Goal: Information Seeking & Learning: Learn about a topic

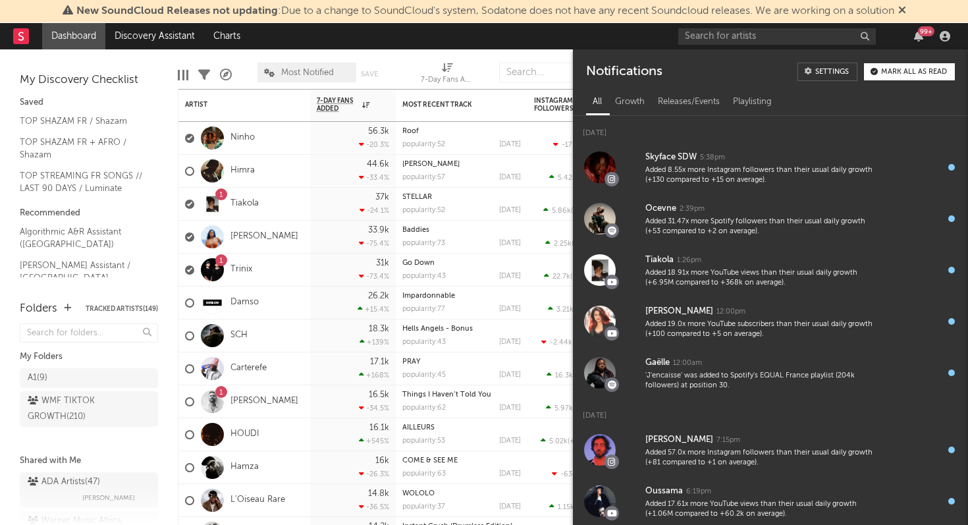
scroll to position [1534, 0]
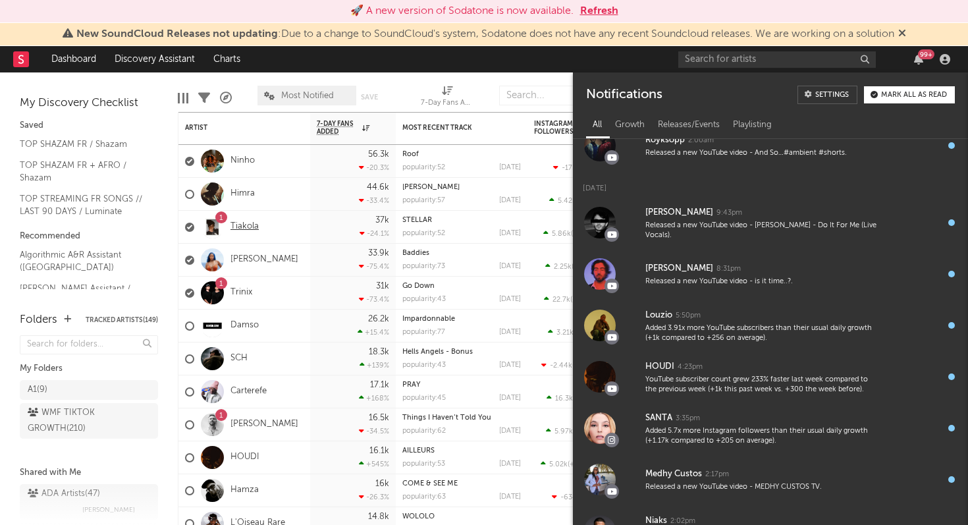
click at [247, 227] on link "Tiakola" at bounding box center [245, 226] width 28 height 11
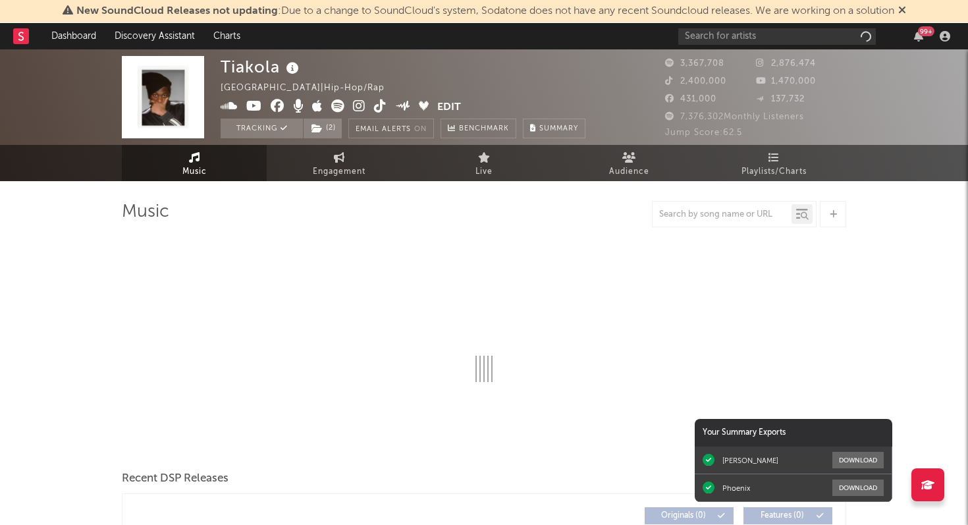
select select "6m"
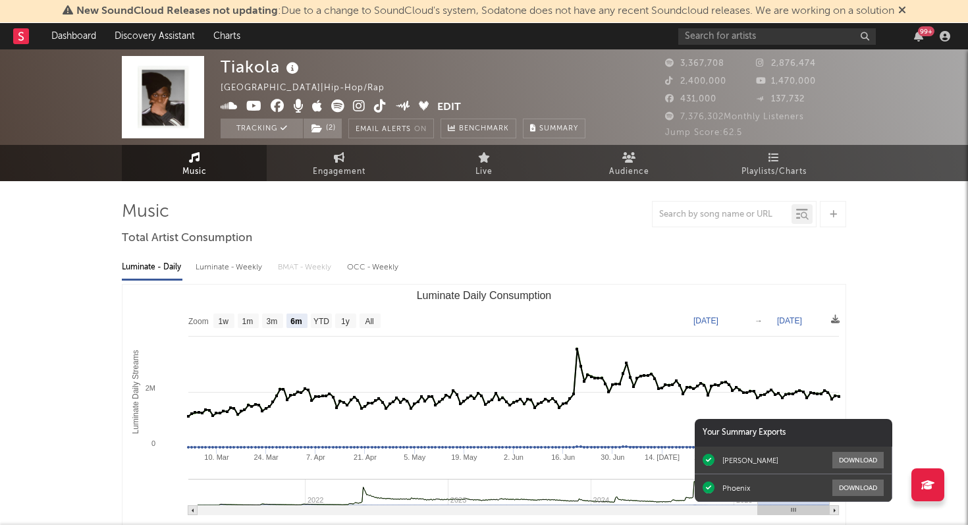
click at [906, 11] on icon at bounding box center [902, 10] width 8 height 11
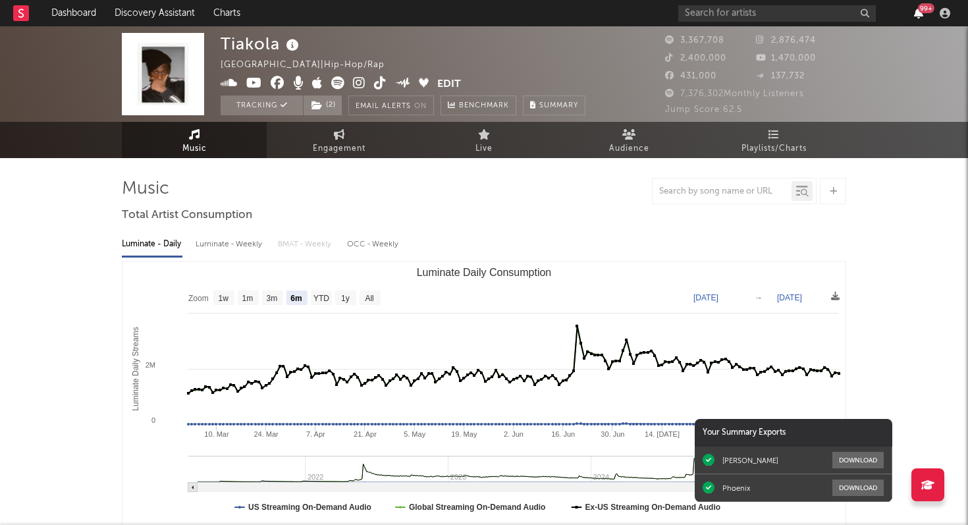
click at [917, 16] on icon "button" at bounding box center [918, 13] width 9 height 11
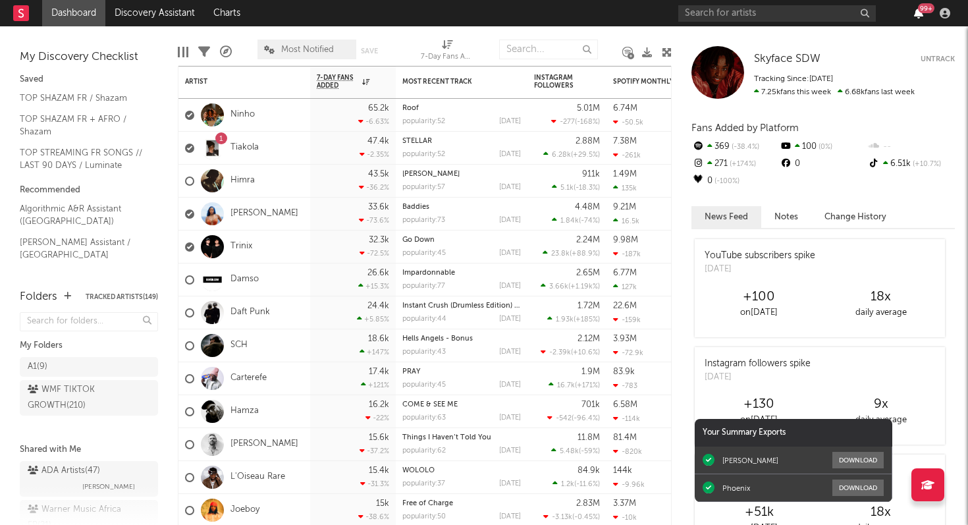
click at [920, 15] on icon "button" at bounding box center [918, 13] width 9 height 11
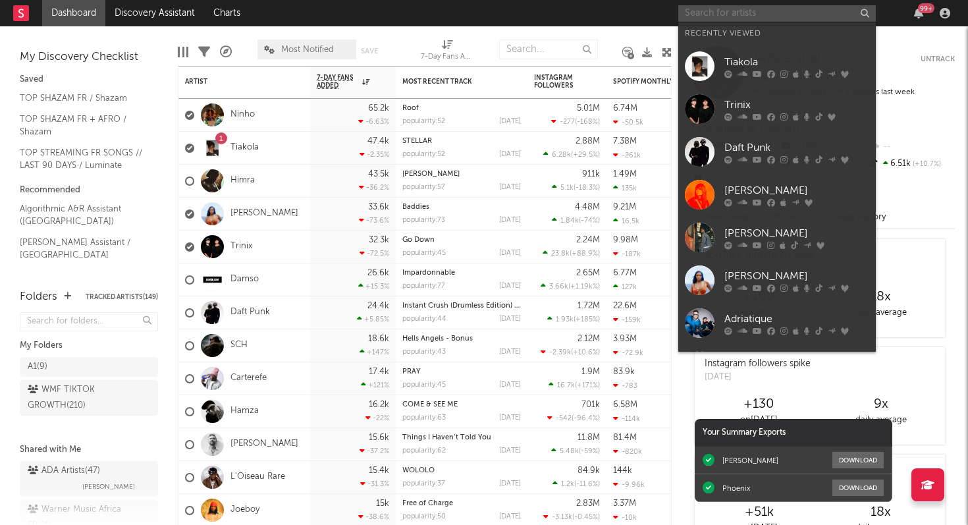
click at [766, 9] on input "text" at bounding box center [777, 13] width 198 height 16
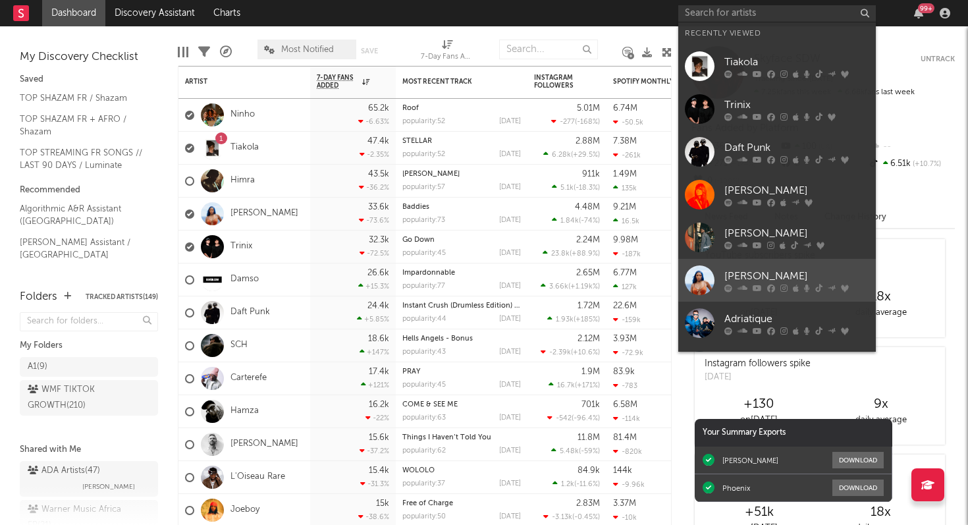
click at [717, 278] on link "[PERSON_NAME]" at bounding box center [777, 280] width 198 height 43
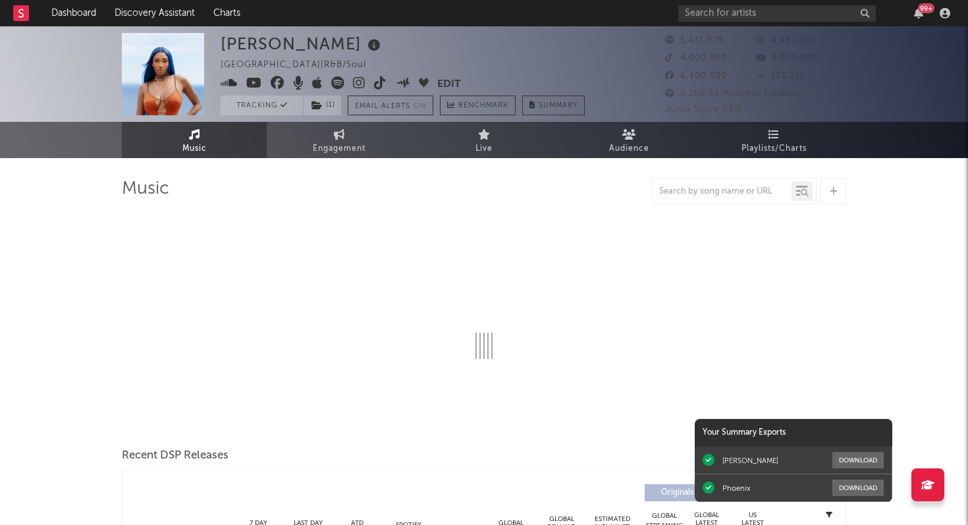
select select "6m"
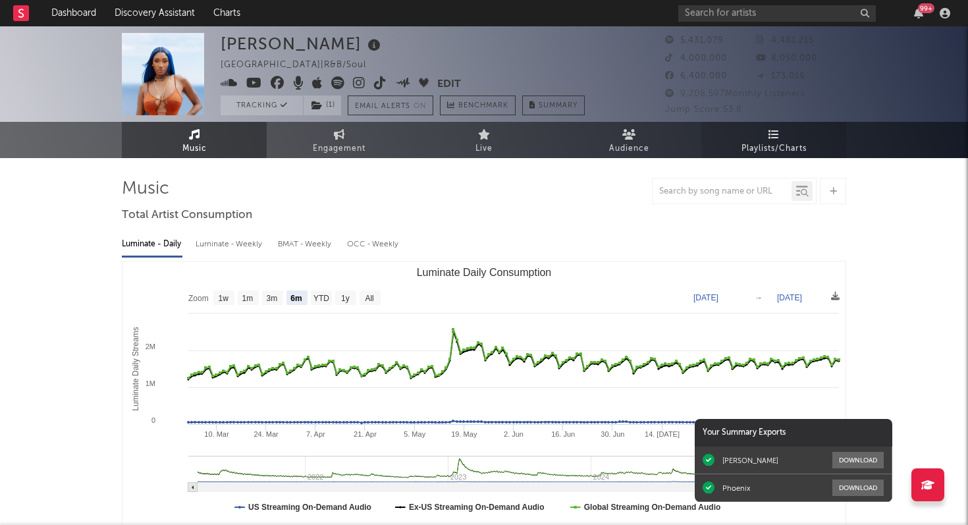
click at [777, 138] on icon at bounding box center [774, 134] width 11 height 11
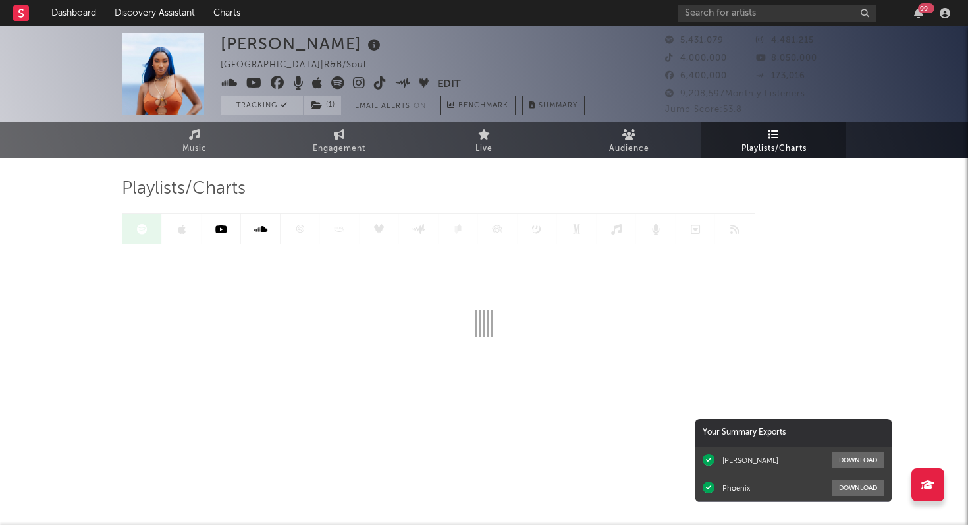
click at [302, 228] on div at bounding box center [439, 228] width 634 height 31
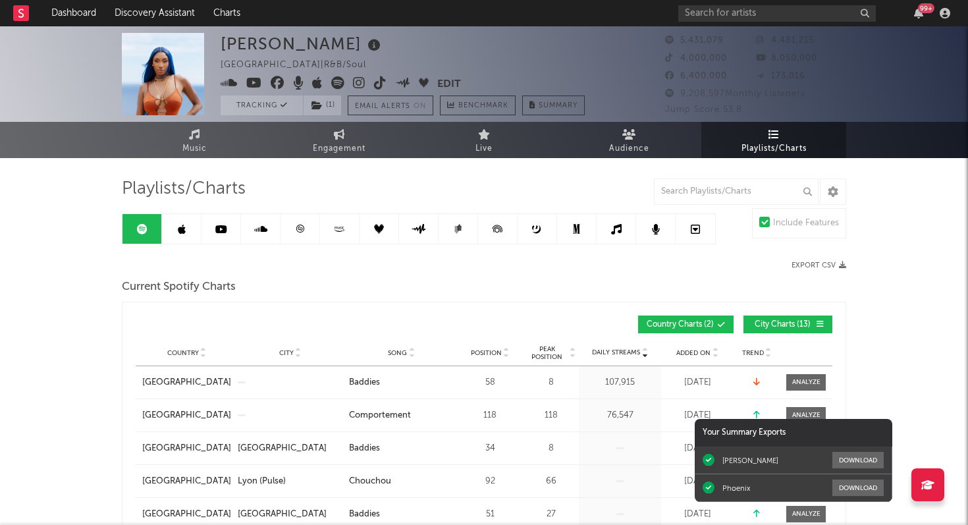
click at [302, 230] on icon at bounding box center [300, 229] width 10 height 10
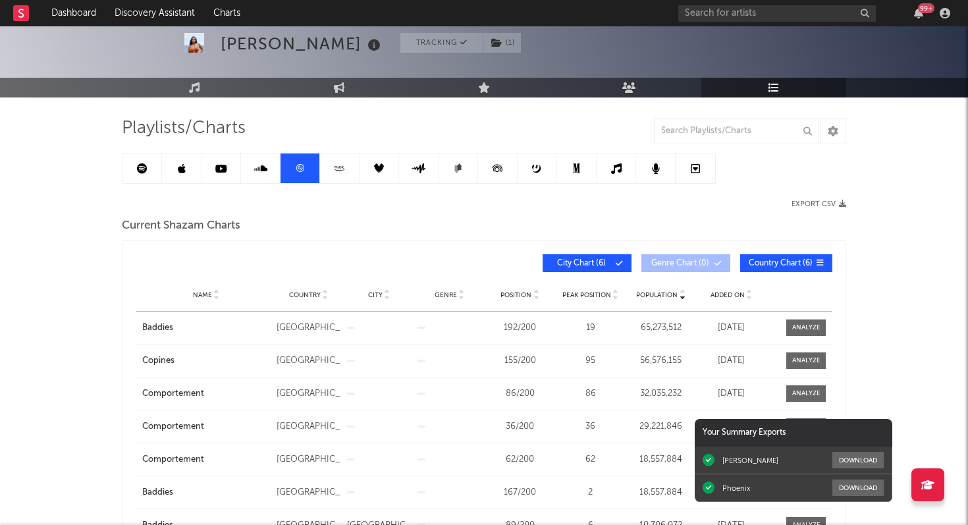
scroll to position [68, 0]
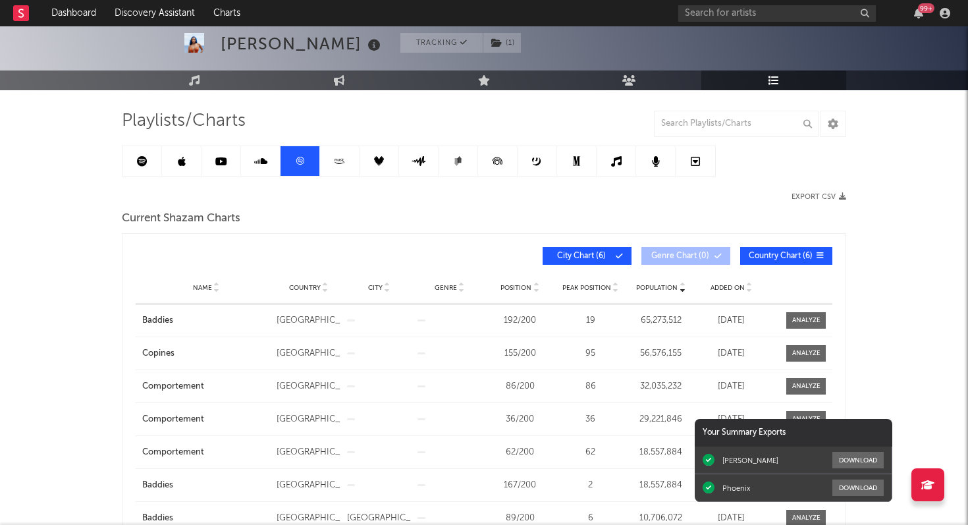
click at [148, 165] on link at bounding box center [142, 161] width 40 height 30
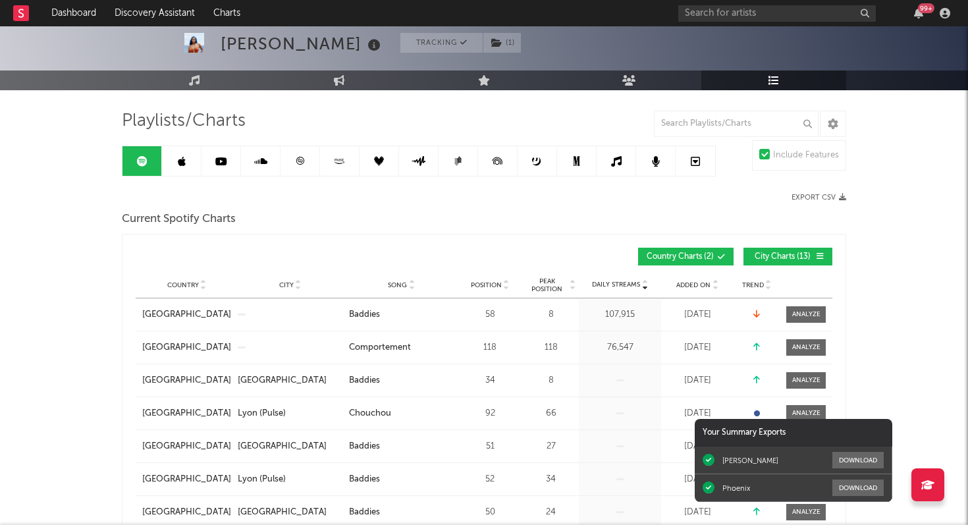
click at [304, 166] on link at bounding box center [301, 161] width 40 height 30
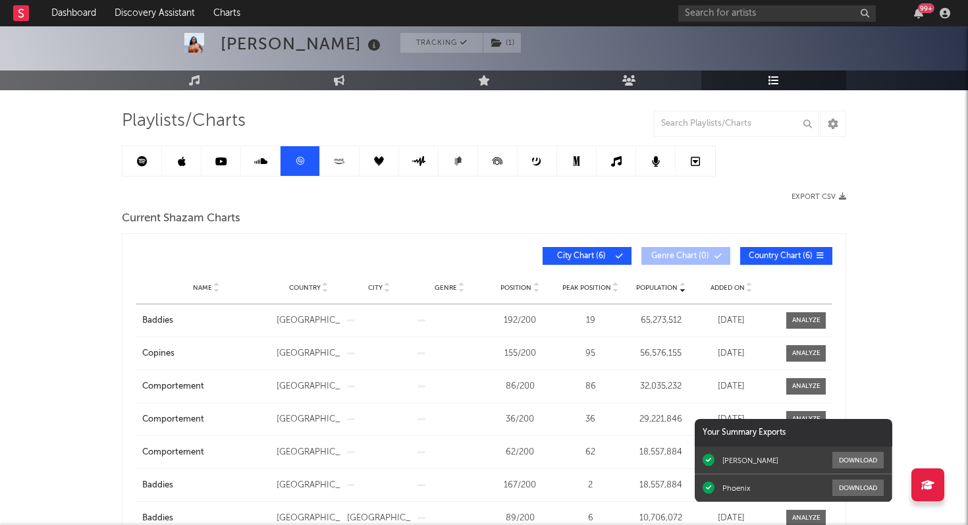
click at [725, 288] on span "Added On" at bounding box center [728, 288] width 34 height 8
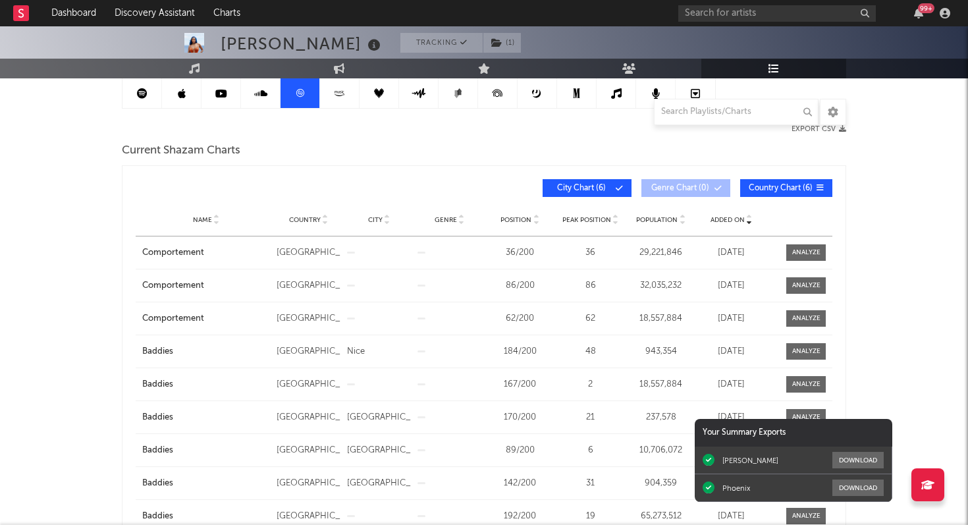
scroll to position [133, 0]
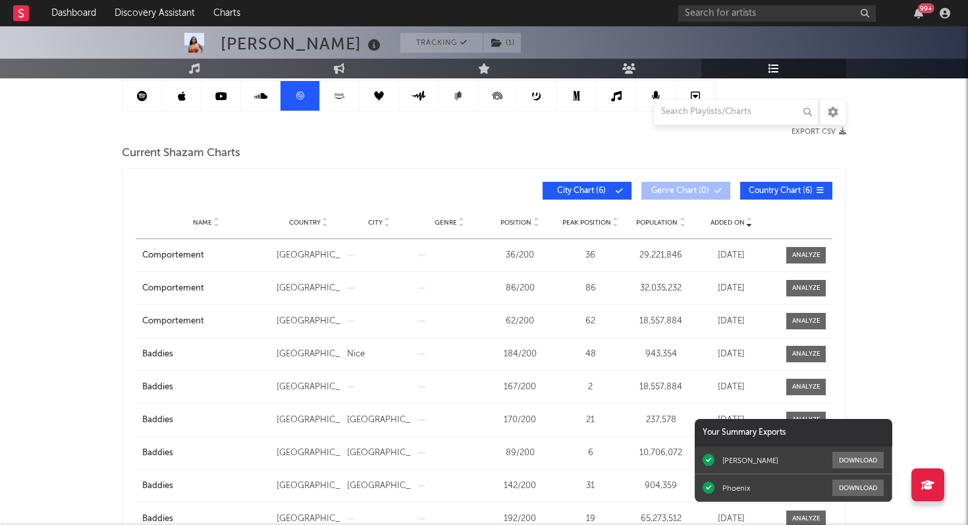
click at [225, 98] on icon at bounding box center [221, 96] width 12 height 11
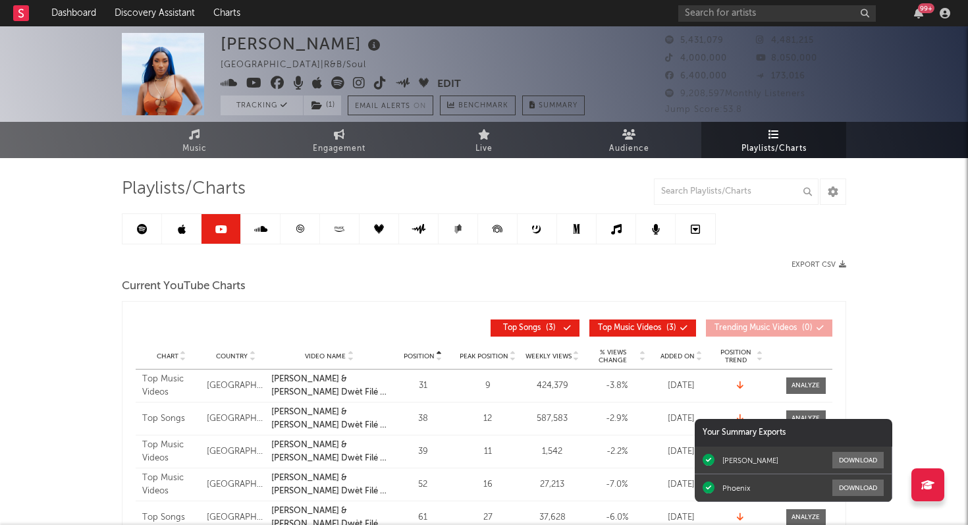
click at [304, 230] on icon at bounding box center [300, 229] width 10 height 10
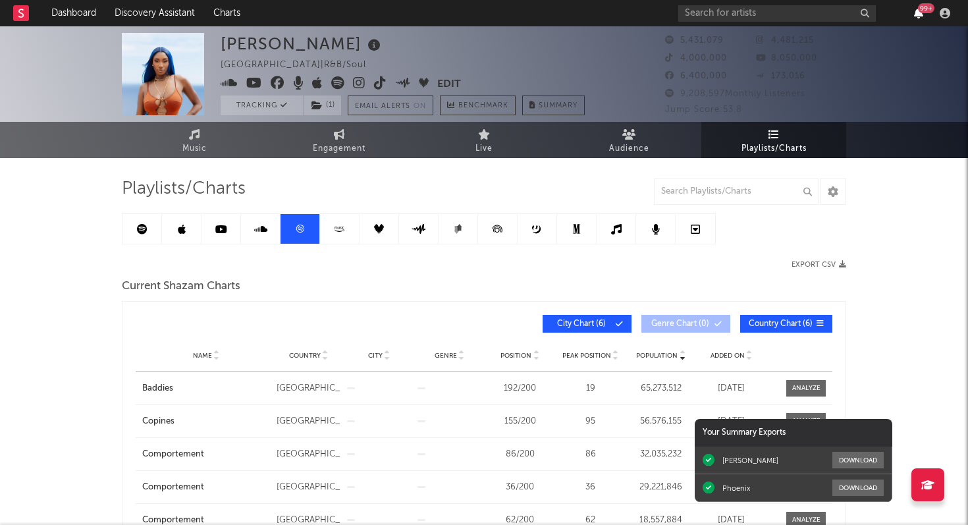
click at [918, 18] on icon "button" at bounding box center [918, 13] width 9 height 11
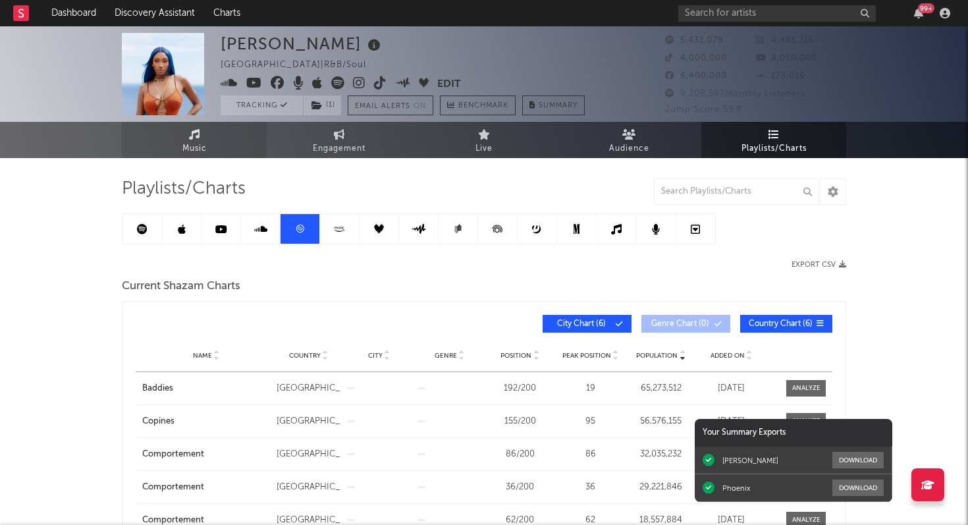
click at [213, 141] on link "Music" at bounding box center [194, 140] width 145 height 36
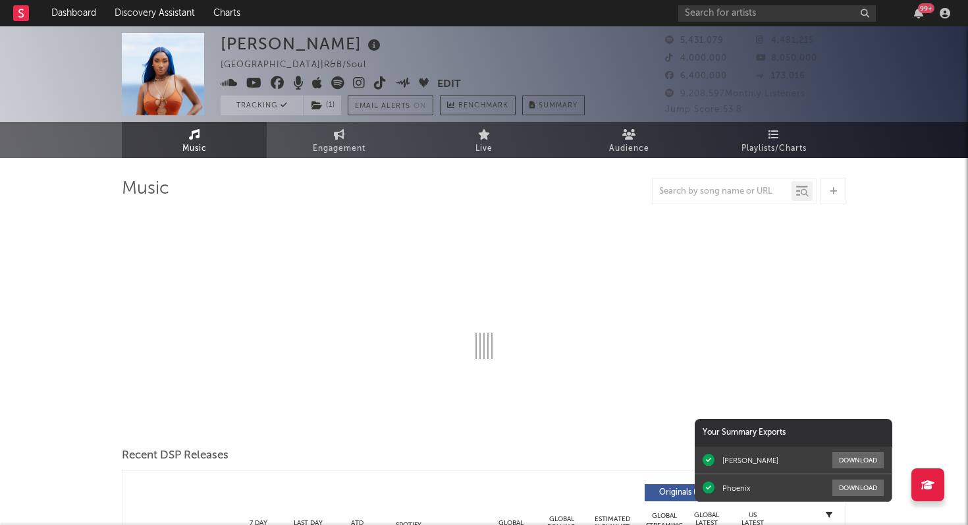
select select "6m"
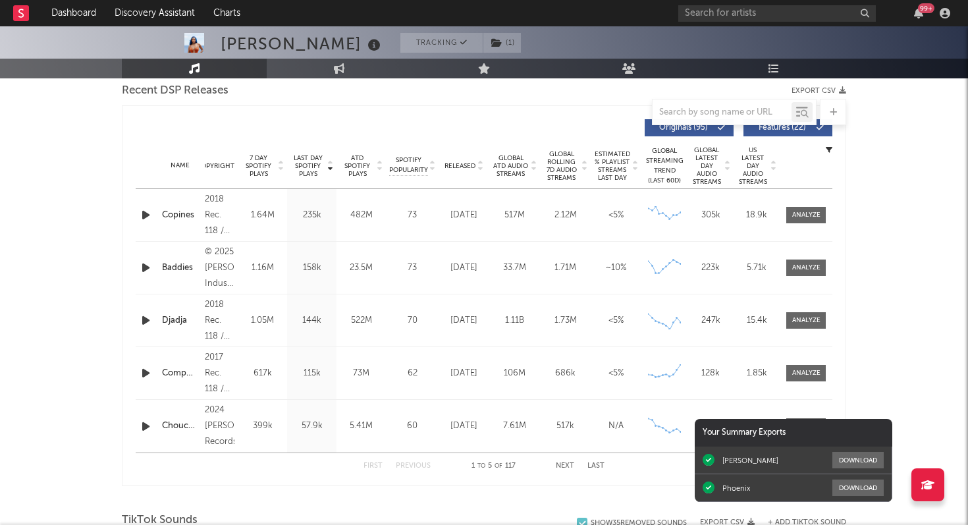
scroll to position [470, 0]
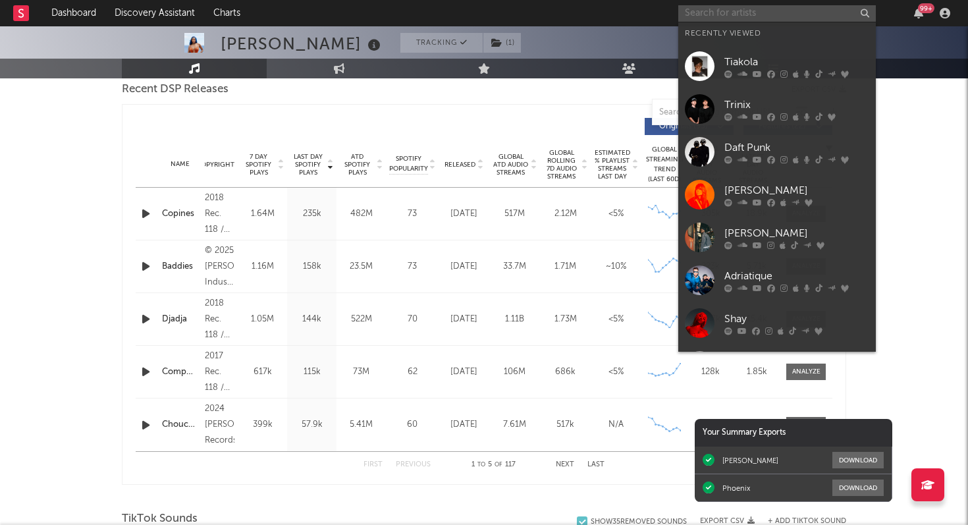
click at [705, 13] on input "text" at bounding box center [777, 13] width 198 height 16
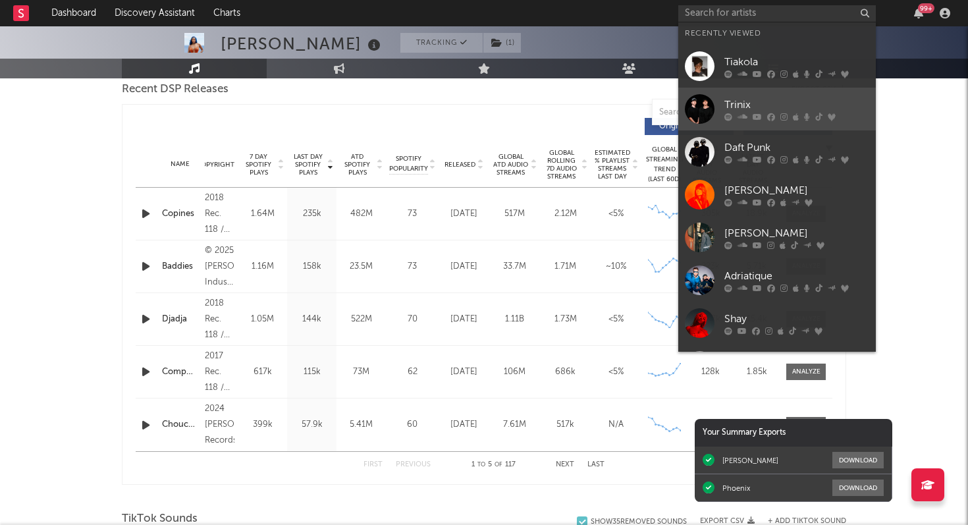
click at [735, 111] on div "Trinix" at bounding box center [796, 105] width 145 height 16
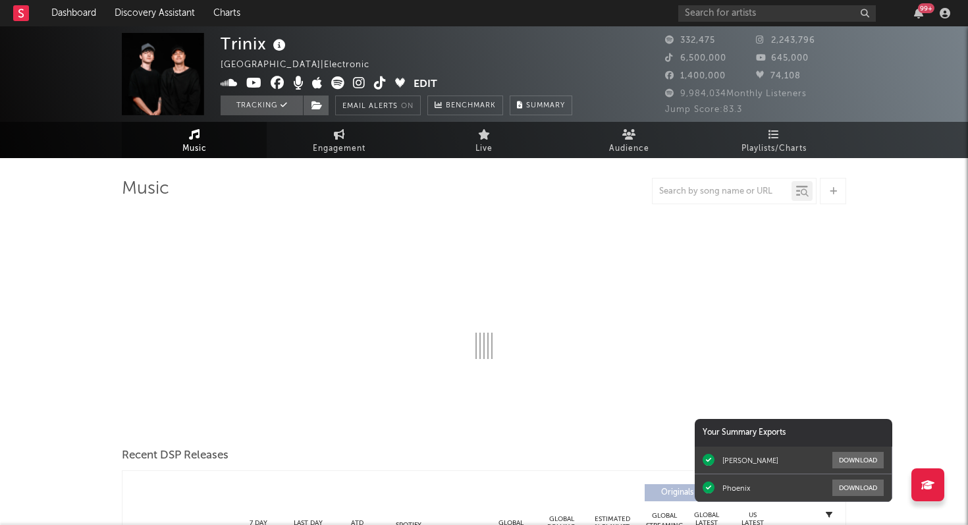
select select "6m"
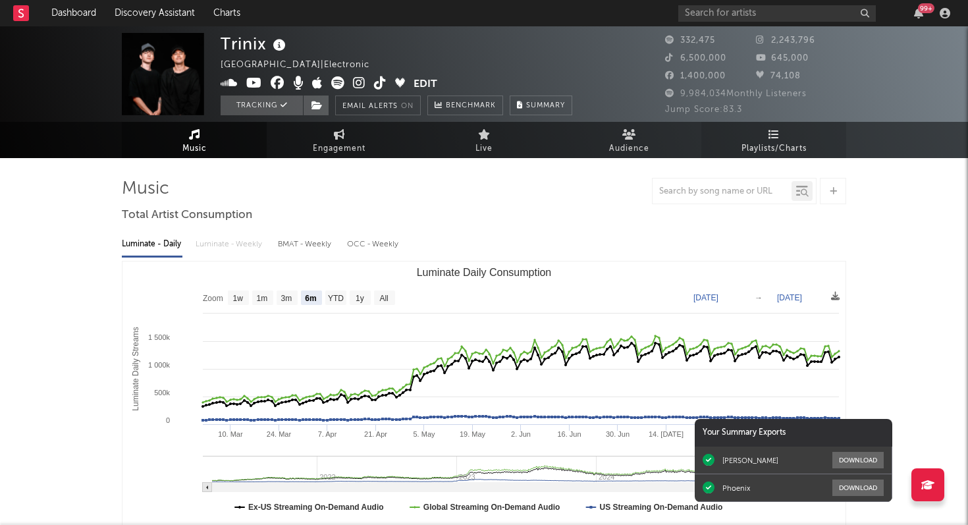
click at [774, 142] on span "Playlists/Charts" at bounding box center [774, 149] width 65 height 16
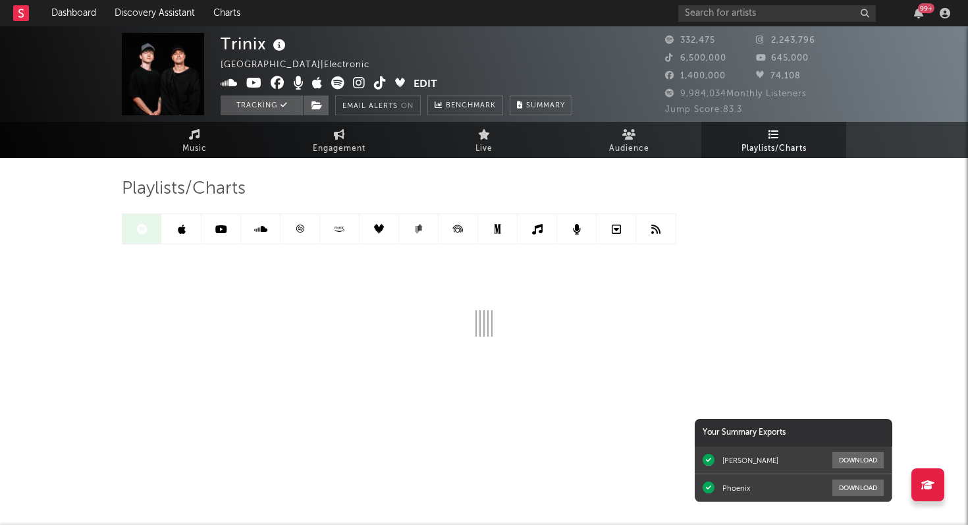
click at [300, 232] on icon at bounding box center [300, 229] width 8 height 8
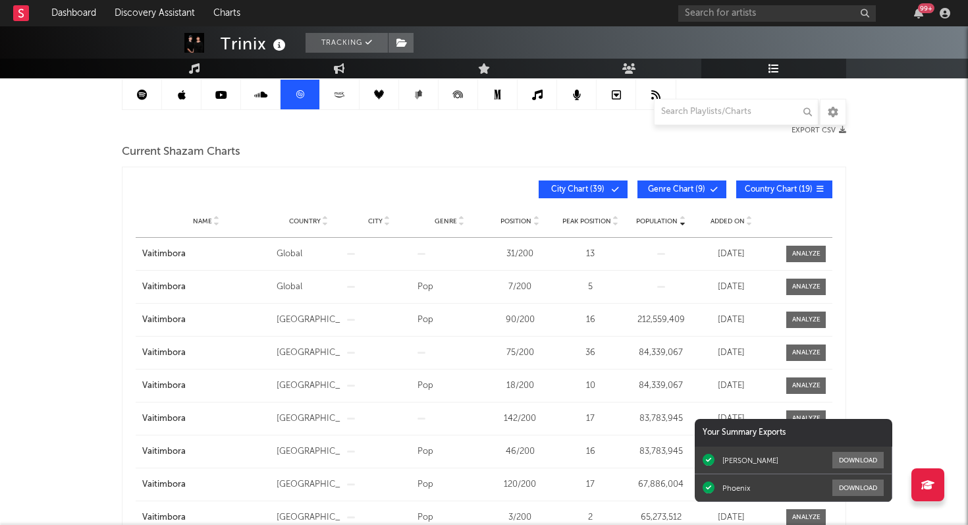
scroll to position [136, 0]
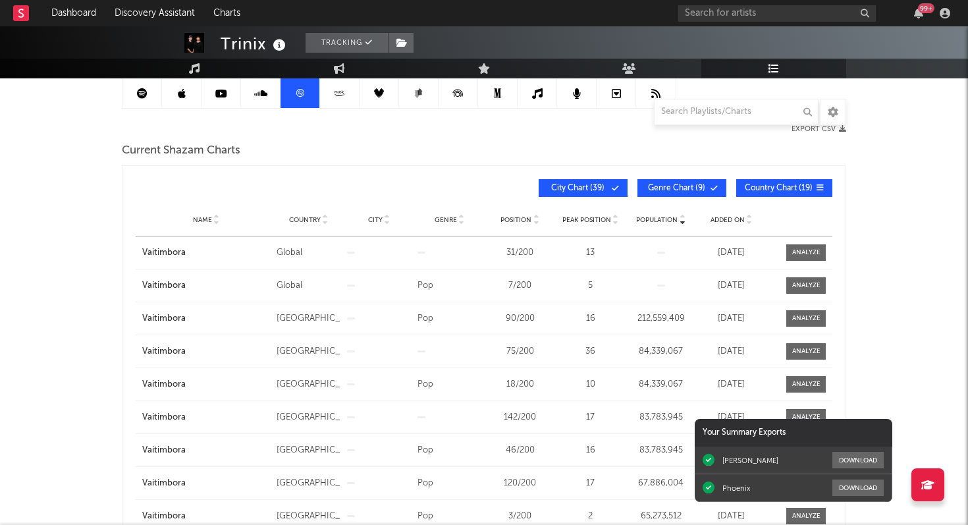
click at [658, 217] on span "Population" at bounding box center [656, 220] width 41 height 8
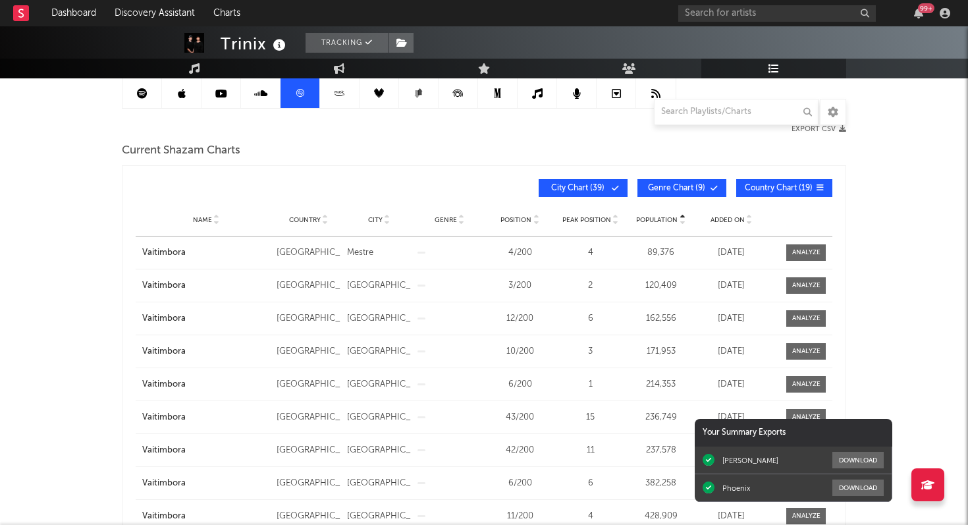
click at [651, 216] on span "Population" at bounding box center [656, 220] width 41 height 8
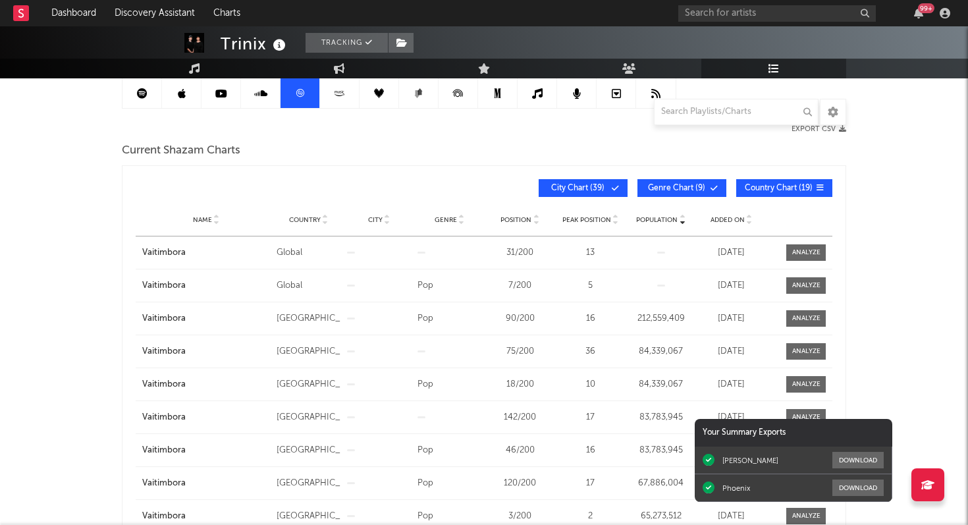
click at [651, 216] on span "Population" at bounding box center [656, 220] width 41 height 8
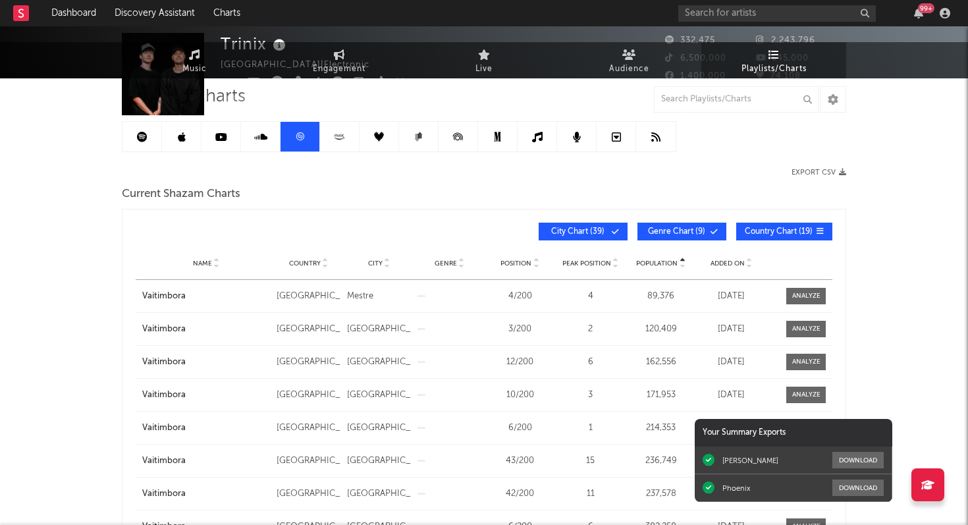
scroll to position [0, 0]
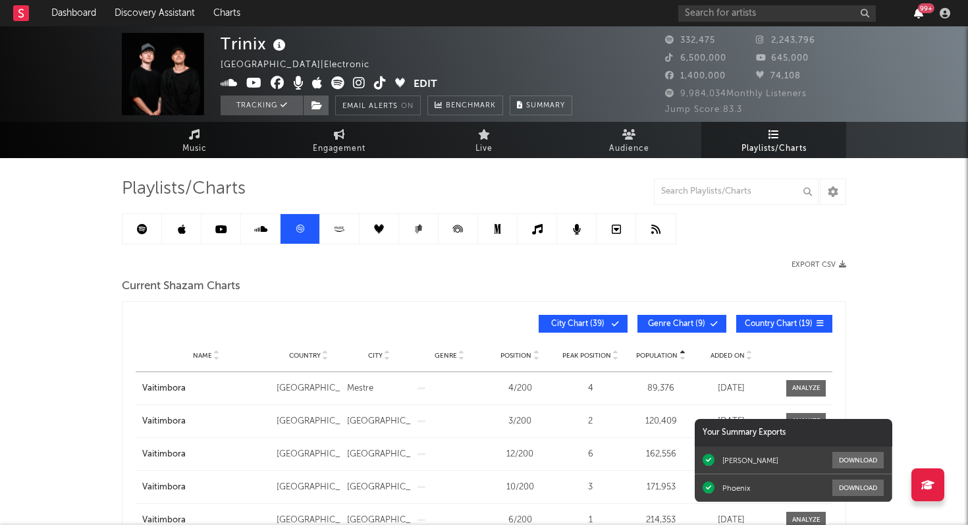
click at [919, 12] on icon "button" at bounding box center [918, 13] width 9 height 11
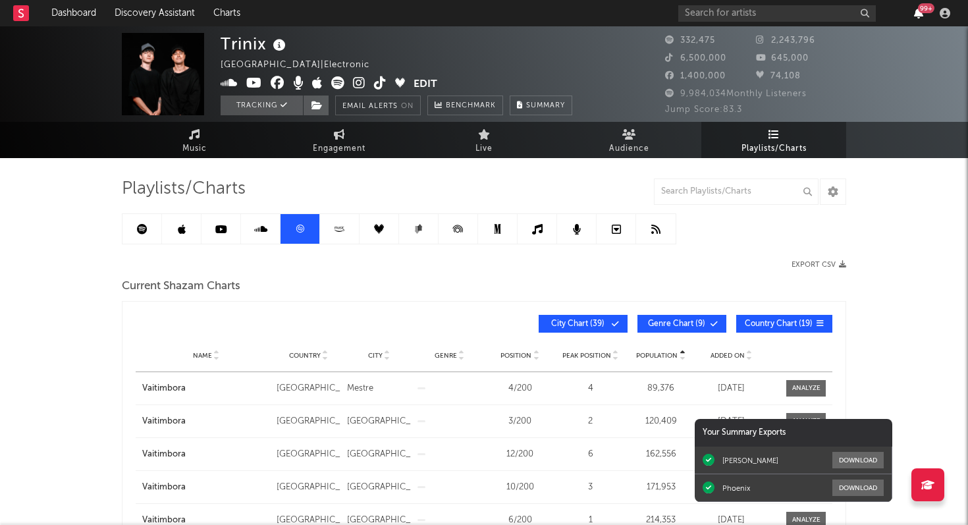
click at [916, 13] on icon "button" at bounding box center [918, 13] width 9 height 11
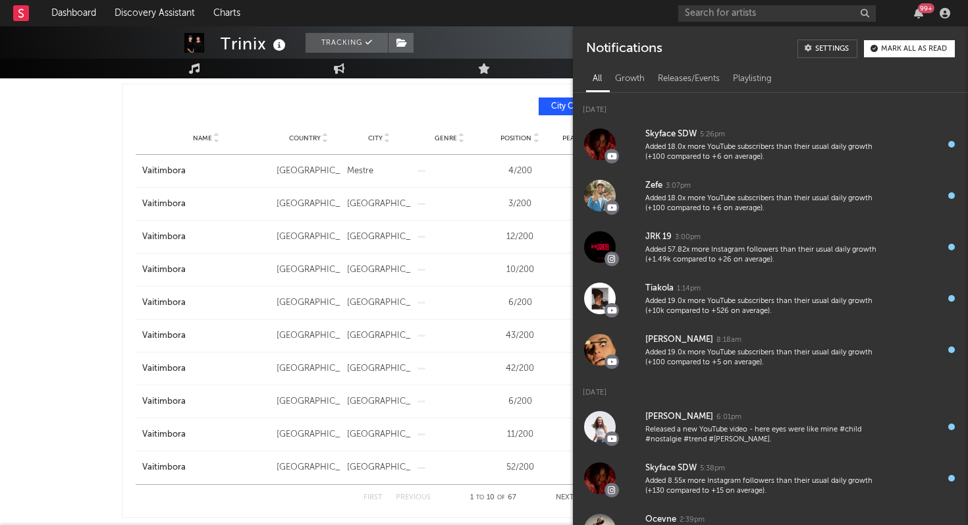
scroll to position [225, 0]
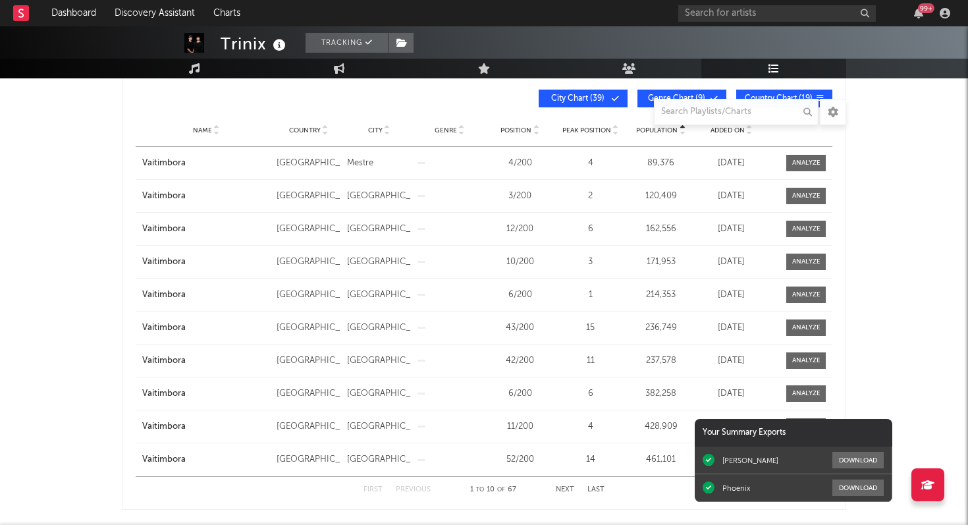
click at [56, 321] on div "Trinix Tracking [GEOGRAPHIC_DATA] | Electronic Edit Tracking Email Alerts On Be…" at bounding box center [484, 434] width 968 height 1267
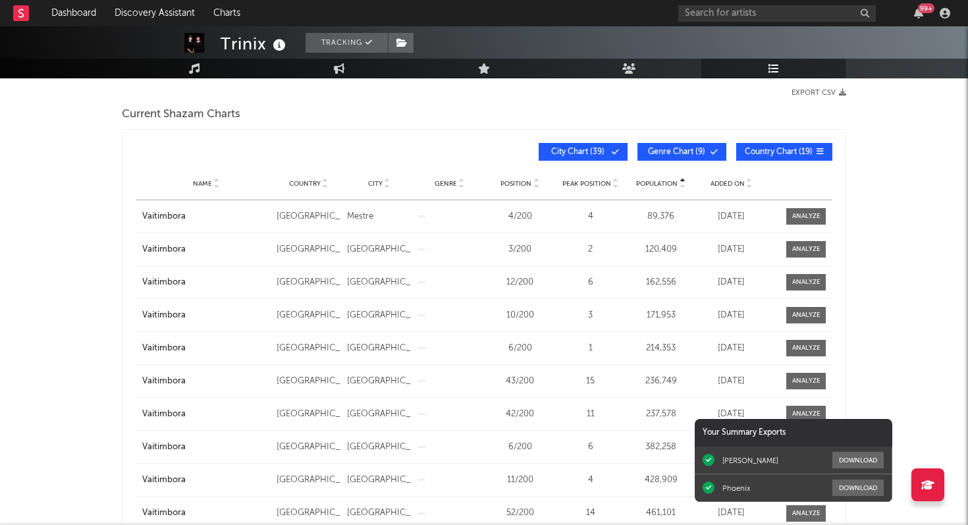
scroll to position [0, 0]
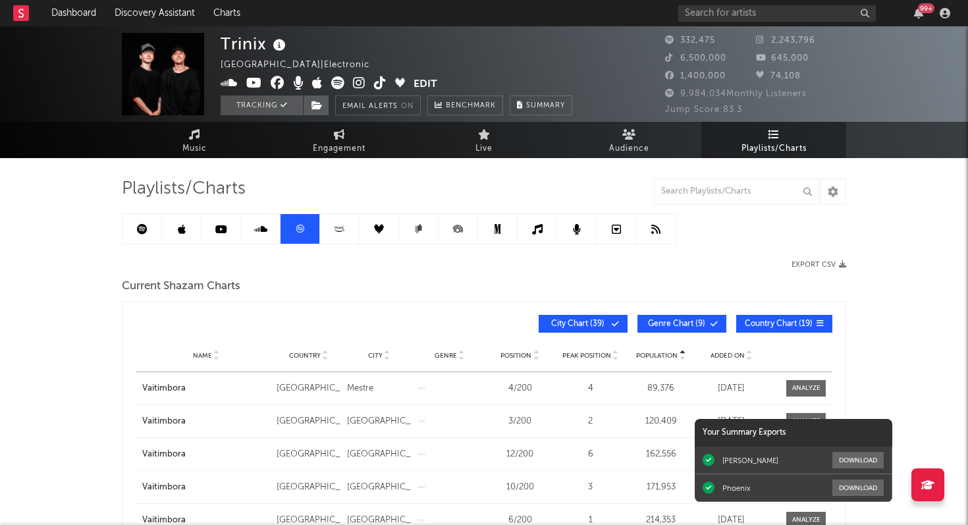
click at [141, 235] on link at bounding box center [142, 229] width 40 height 30
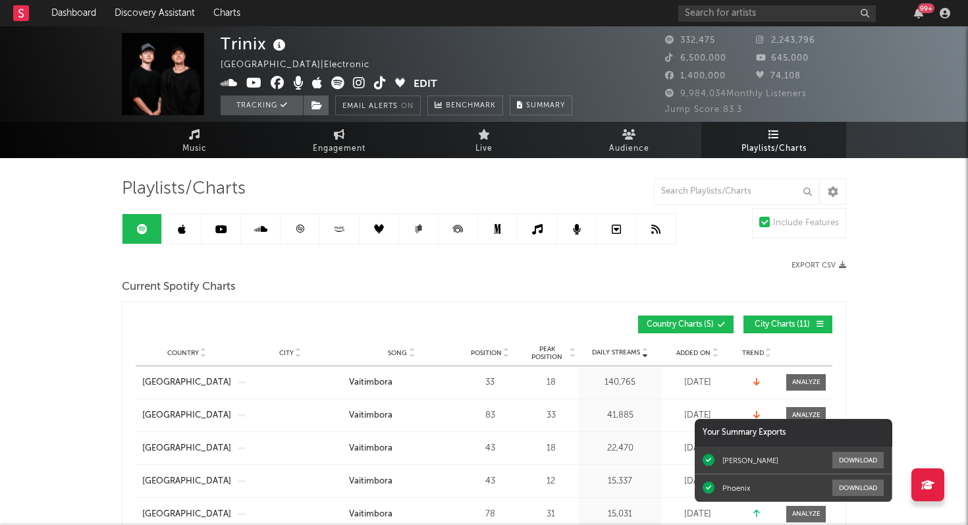
click at [922, 11] on div "99 +" at bounding box center [926, 8] width 16 height 10
click at [919, 13] on icon "button" at bounding box center [918, 13] width 9 height 11
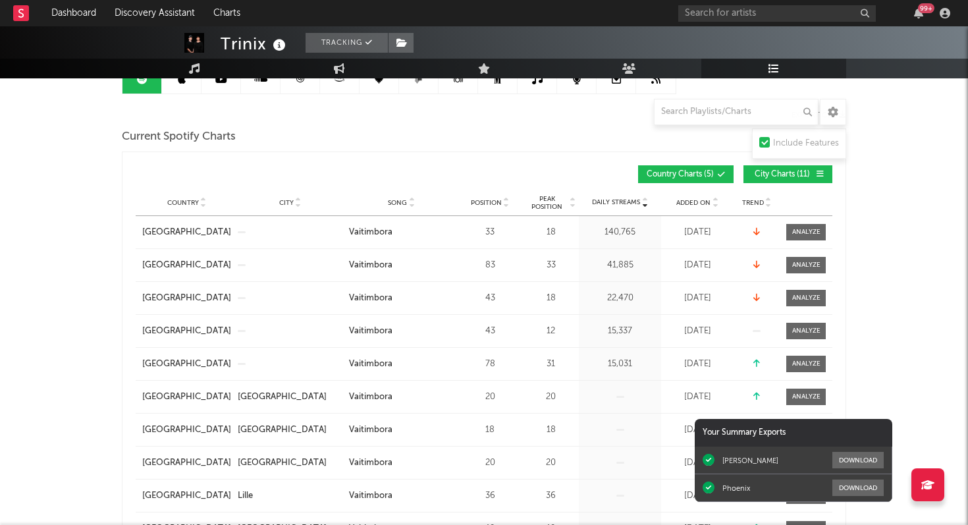
scroll to position [154, 0]
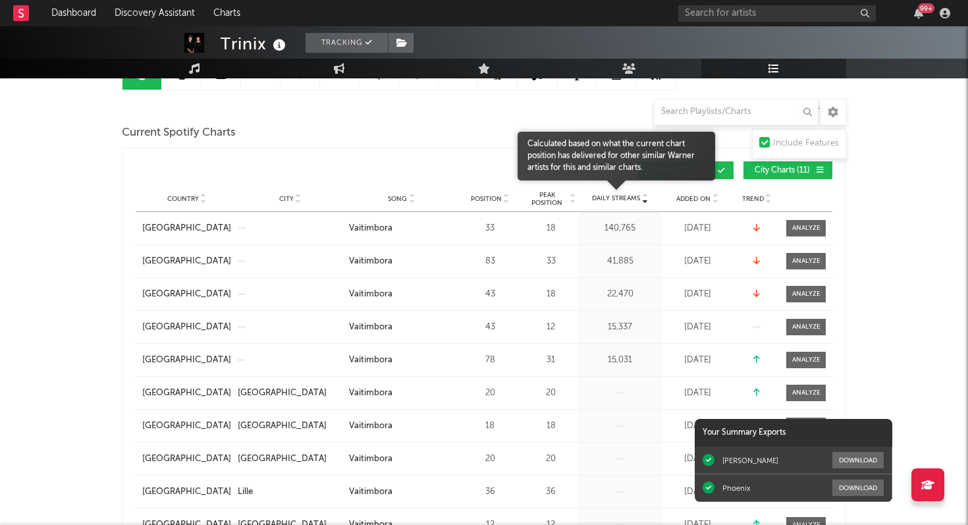
click at [604, 200] on span "Daily Streams" at bounding box center [616, 199] width 48 height 10
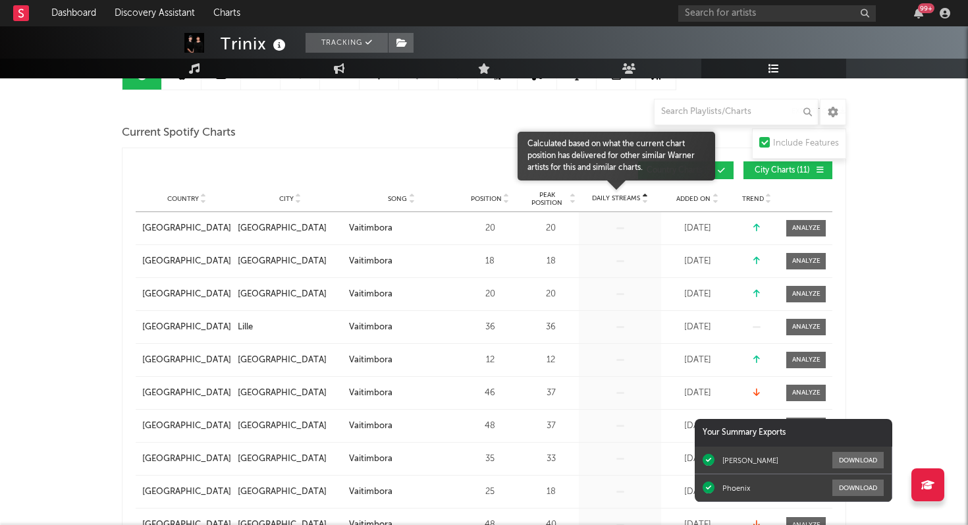
click at [604, 200] on span "Daily Streams" at bounding box center [616, 199] width 48 height 10
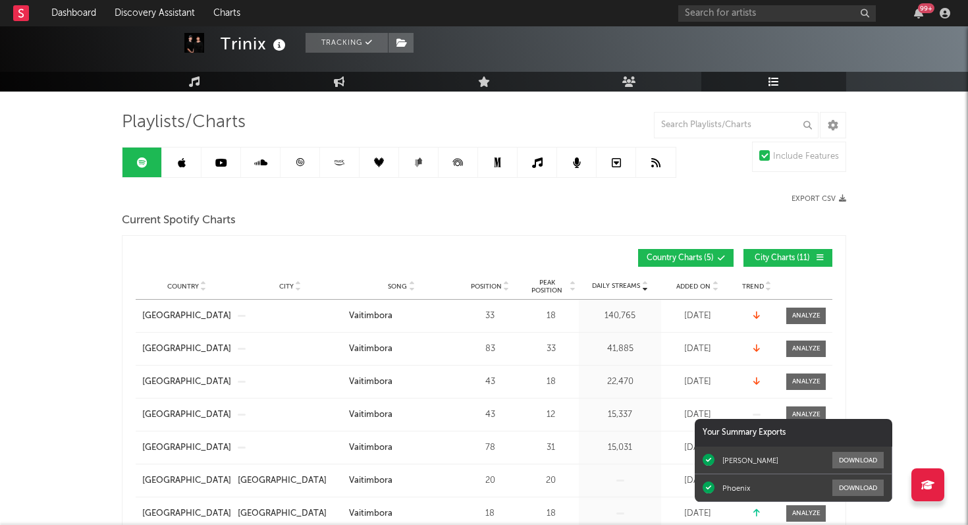
scroll to position [57, 0]
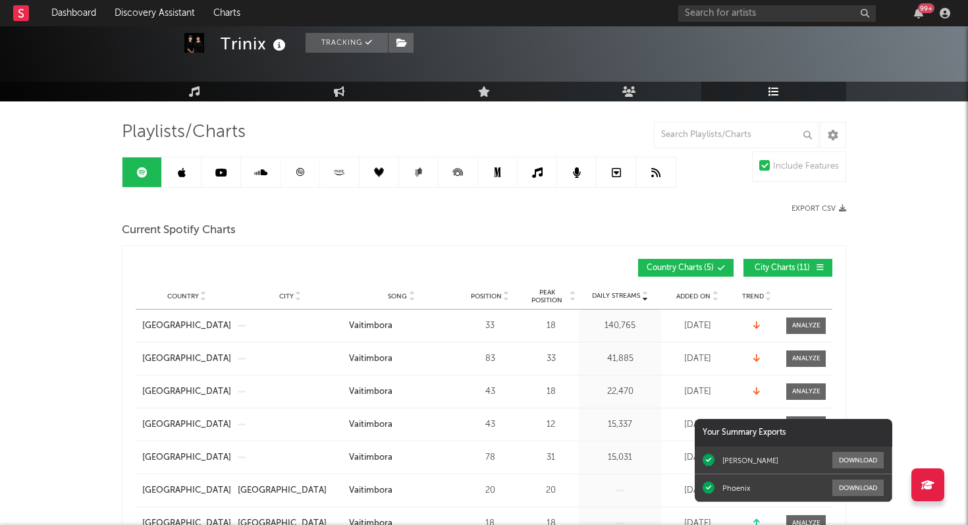
click at [301, 173] on icon at bounding box center [300, 172] width 8 height 8
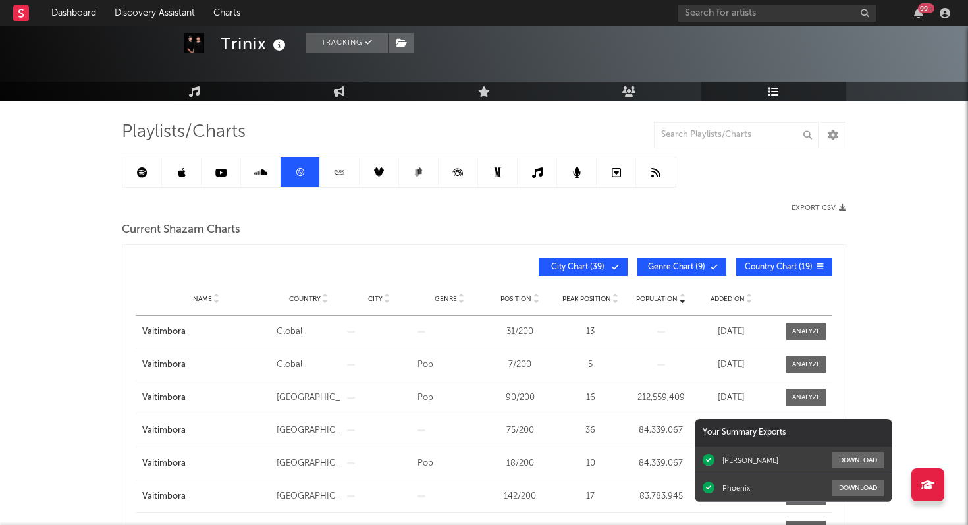
click at [265, 176] on icon at bounding box center [260, 172] width 13 height 11
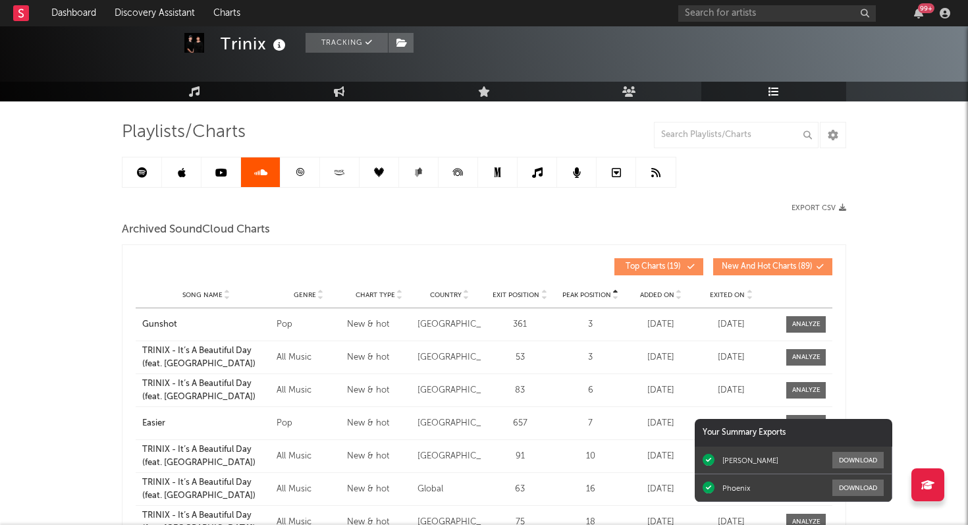
click at [234, 176] on link at bounding box center [222, 172] width 40 height 30
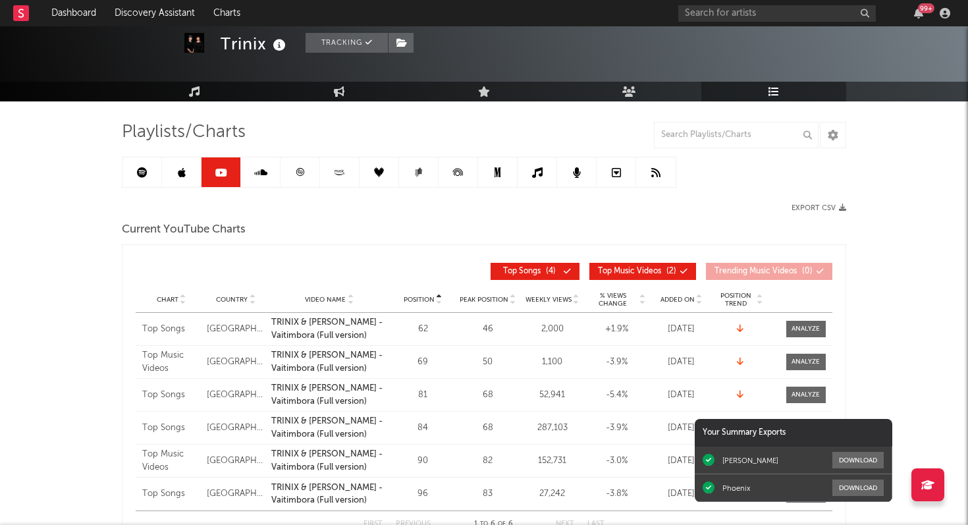
click at [140, 178] on link at bounding box center [142, 172] width 40 height 30
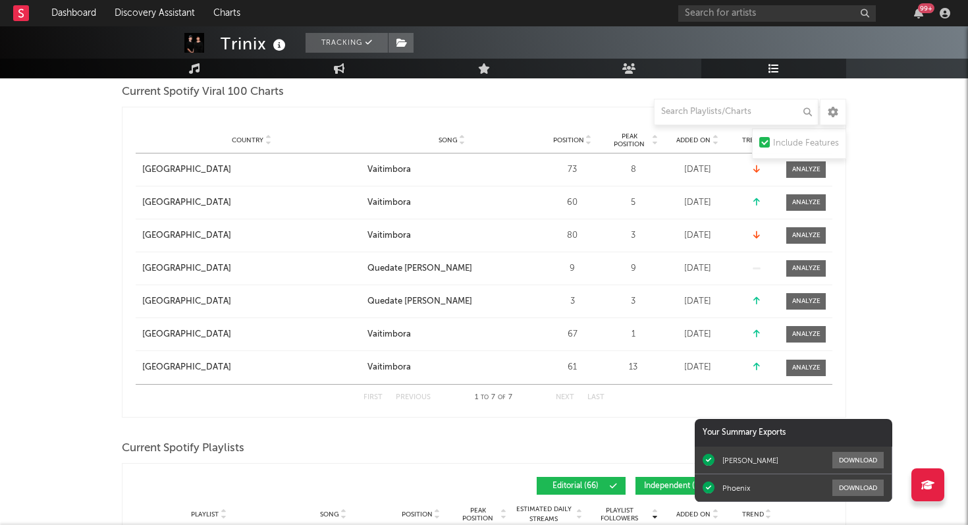
scroll to position [666, 0]
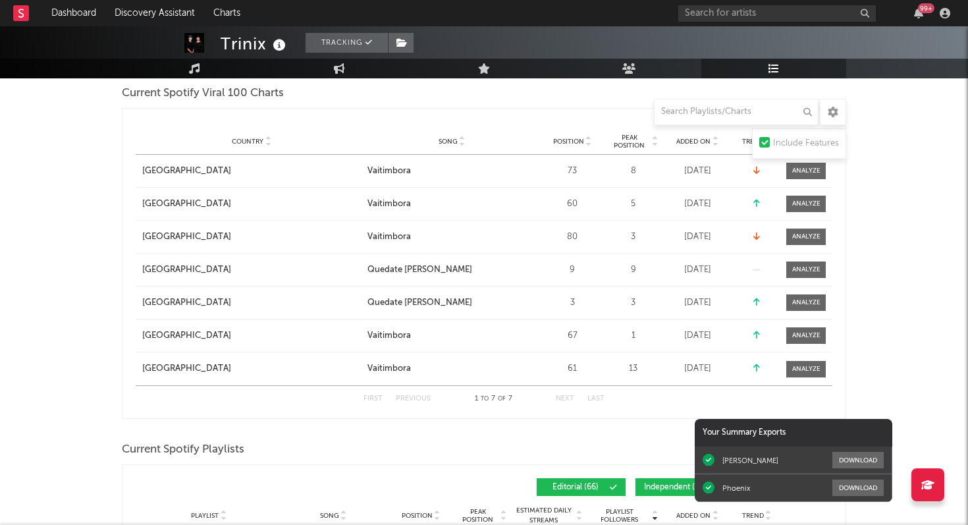
click at [699, 140] on span "Added On" at bounding box center [693, 142] width 34 height 8
click at [686, 117] on input "text" at bounding box center [736, 112] width 165 height 26
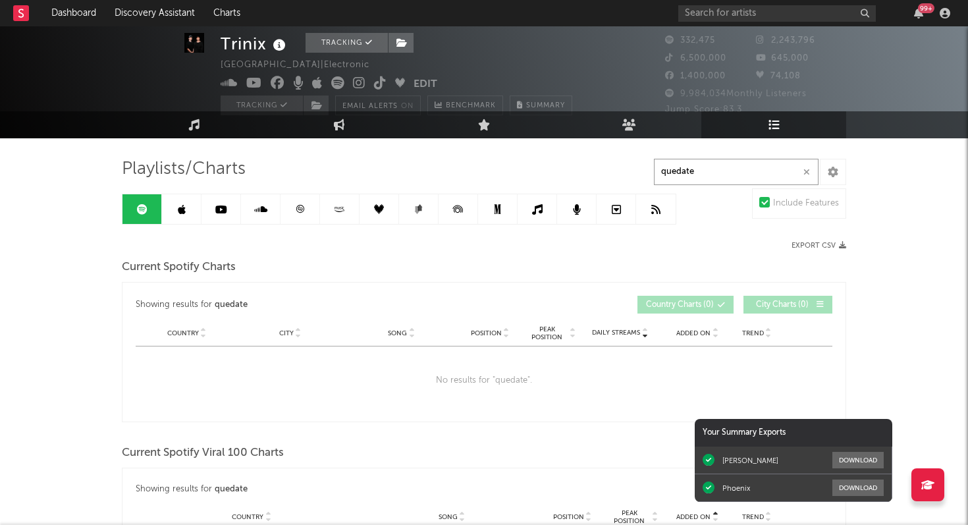
scroll to position [16, 0]
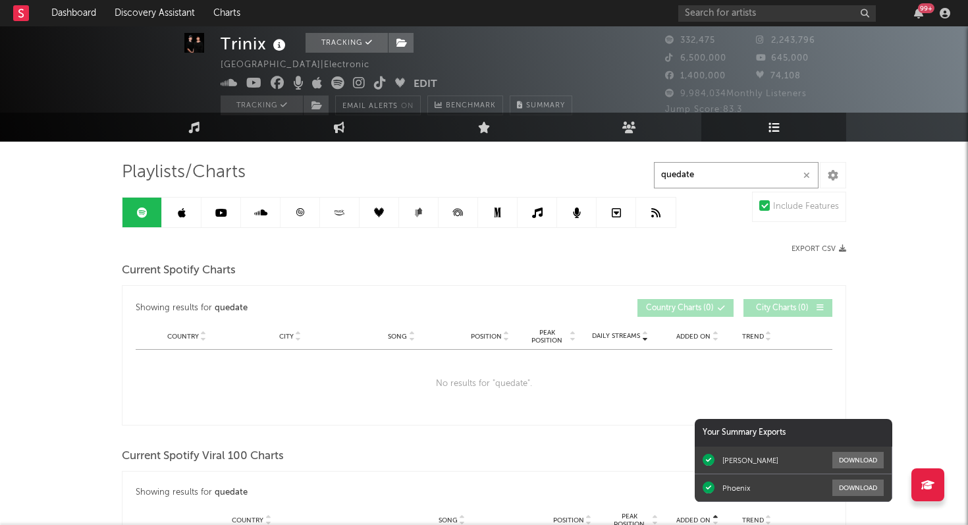
type input "quedate"
click at [302, 207] on icon at bounding box center [300, 212] width 10 height 10
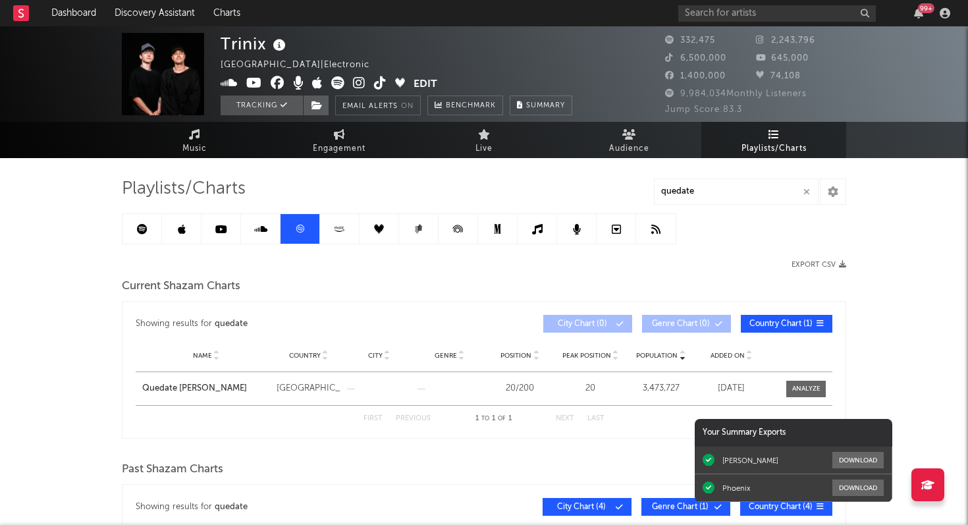
click at [805, 191] on icon "button" at bounding box center [806, 192] width 7 height 9
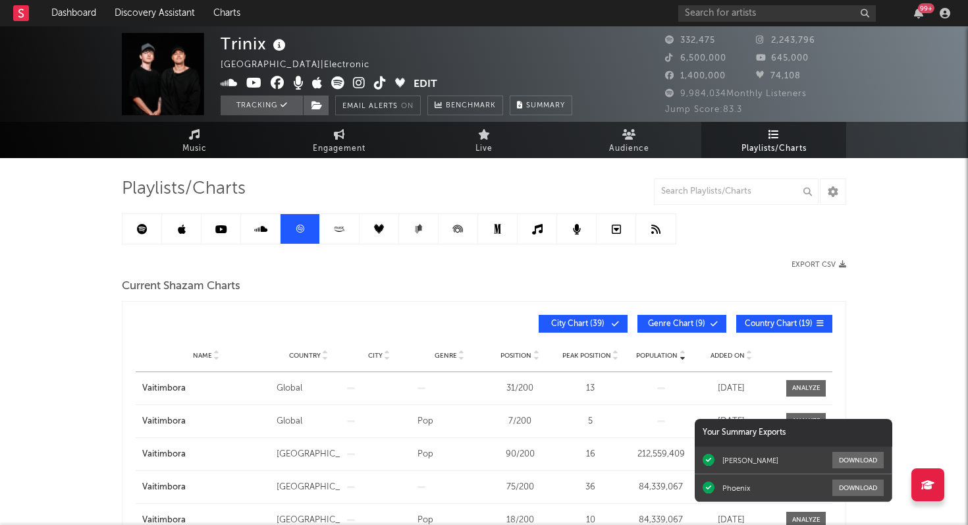
click at [151, 221] on link at bounding box center [142, 229] width 40 height 30
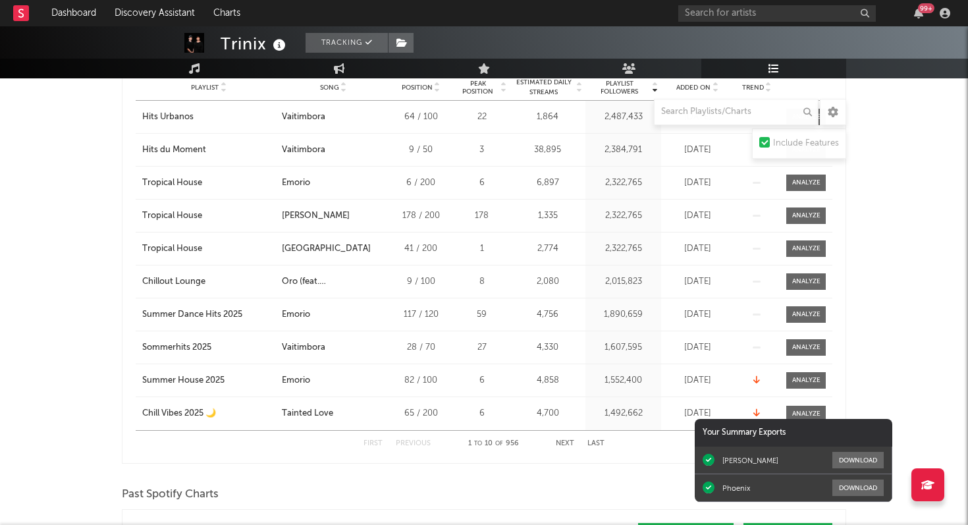
scroll to position [1097, 0]
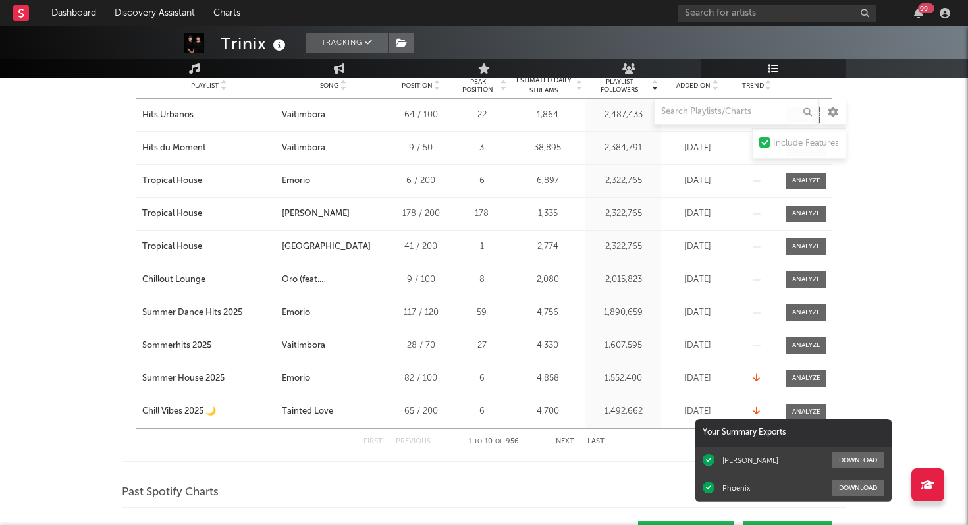
click at [561, 441] on button "Next" at bounding box center [565, 441] width 18 height 7
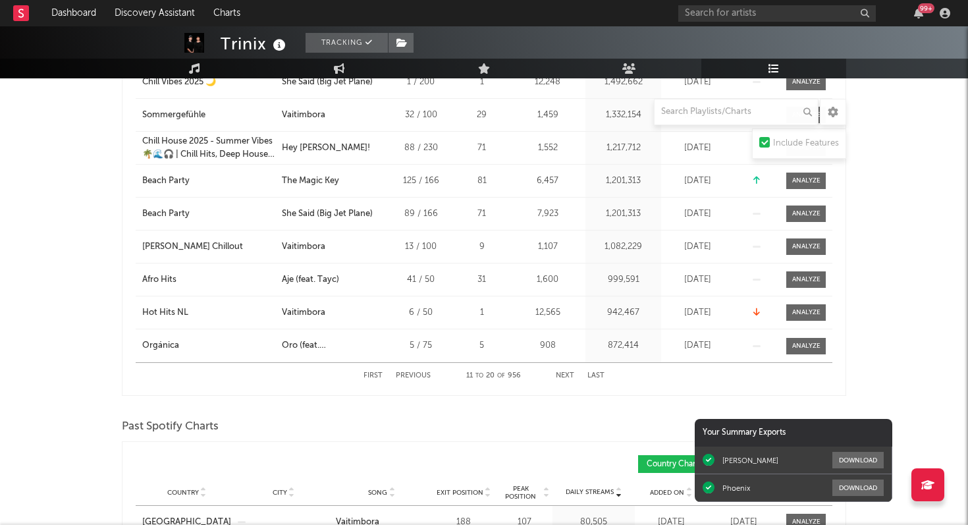
scroll to position [1165, 0]
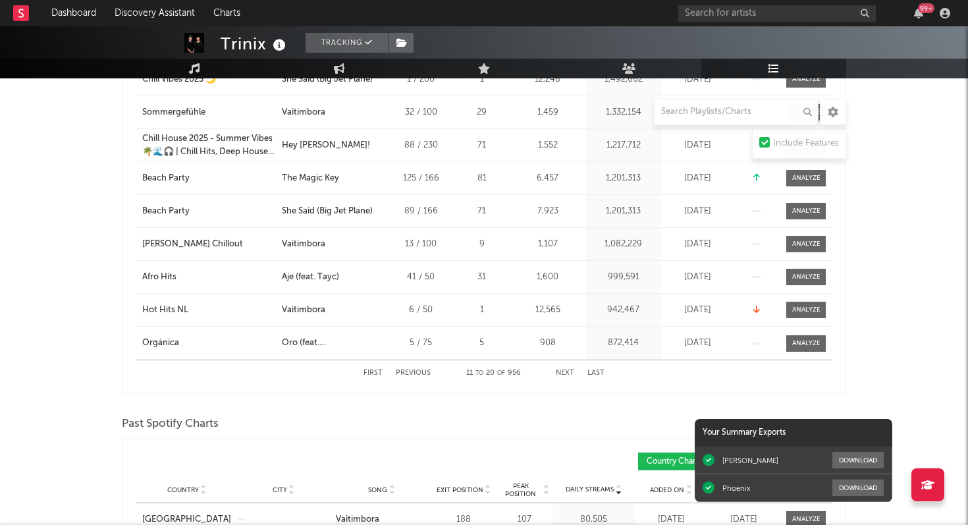
click at [560, 373] on button "Next" at bounding box center [565, 372] width 18 height 7
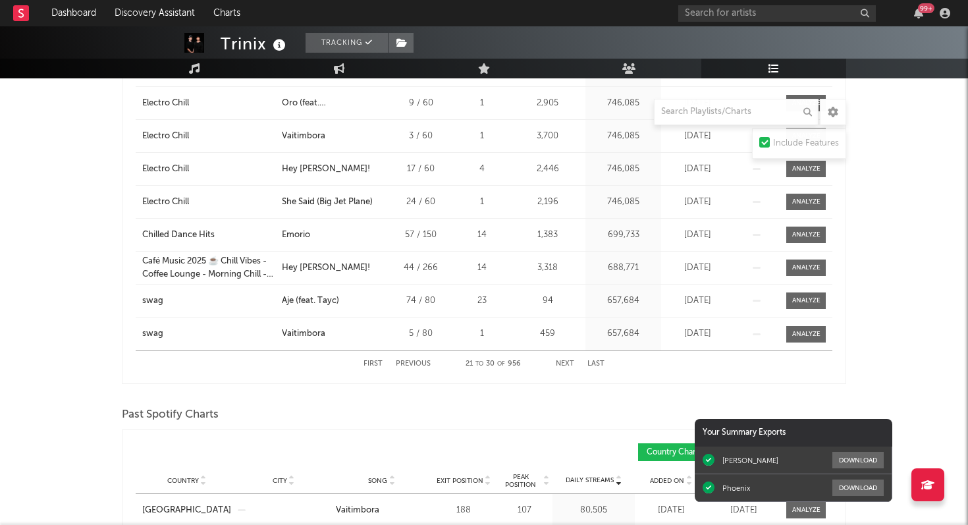
scroll to position [1203, 0]
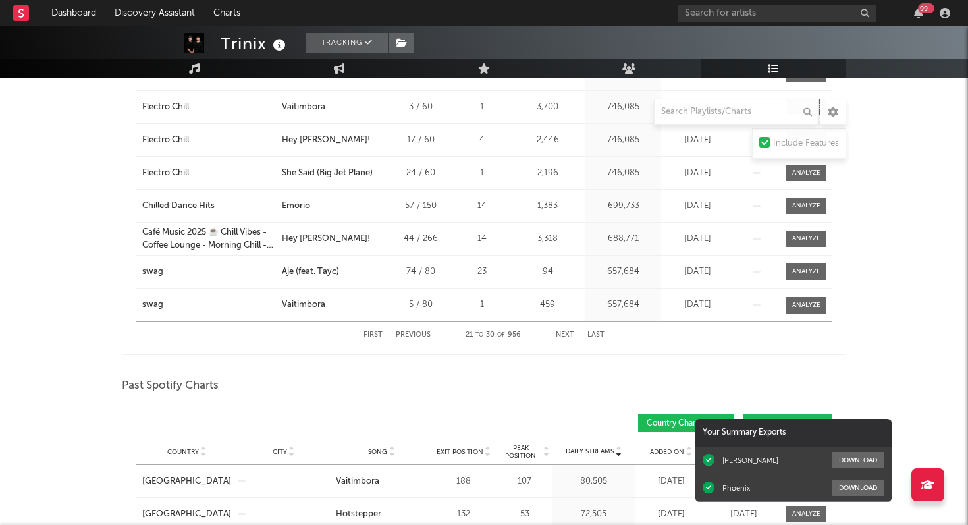
click at [570, 333] on button "Next" at bounding box center [565, 334] width 18 height 7
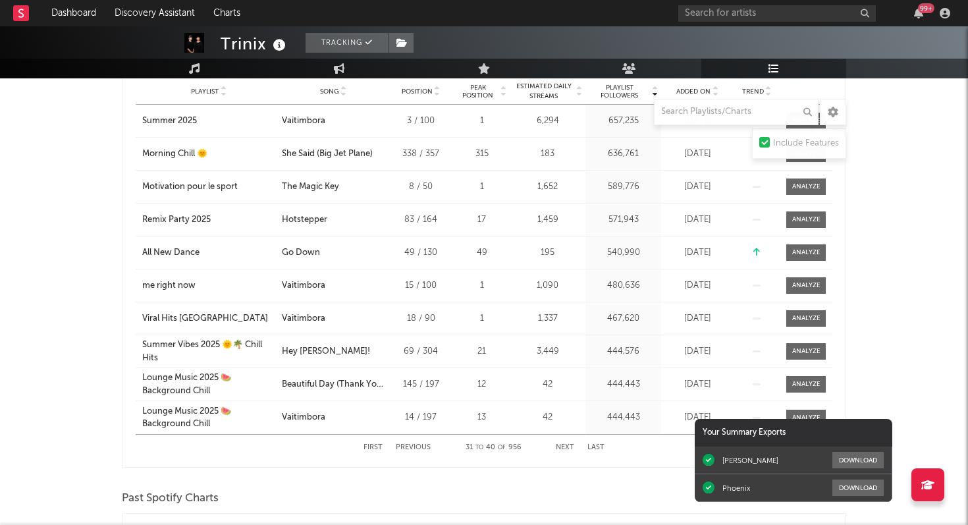
scroll to position [1089, 0]
click at [562, 450] on button "Next" at bounding box center [565, 448] width 18 height 7
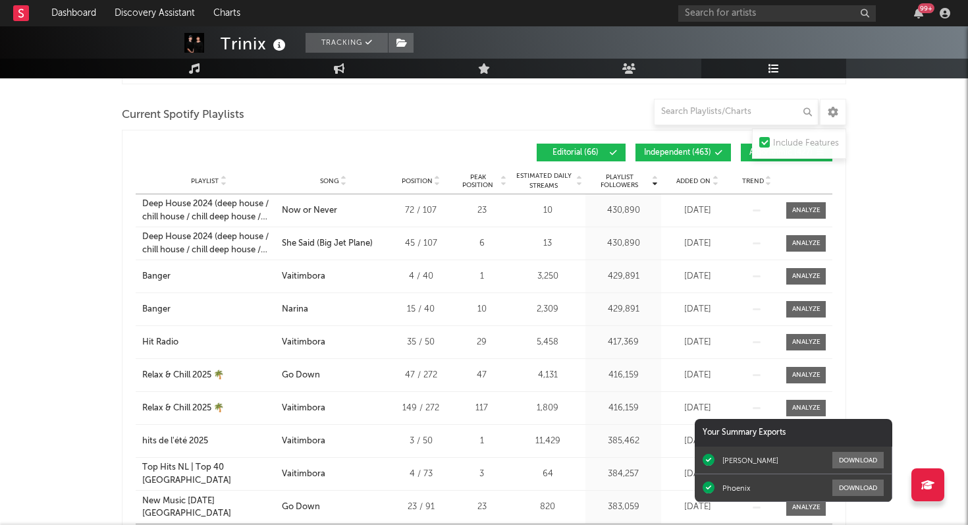
scroll to position [988, 0]
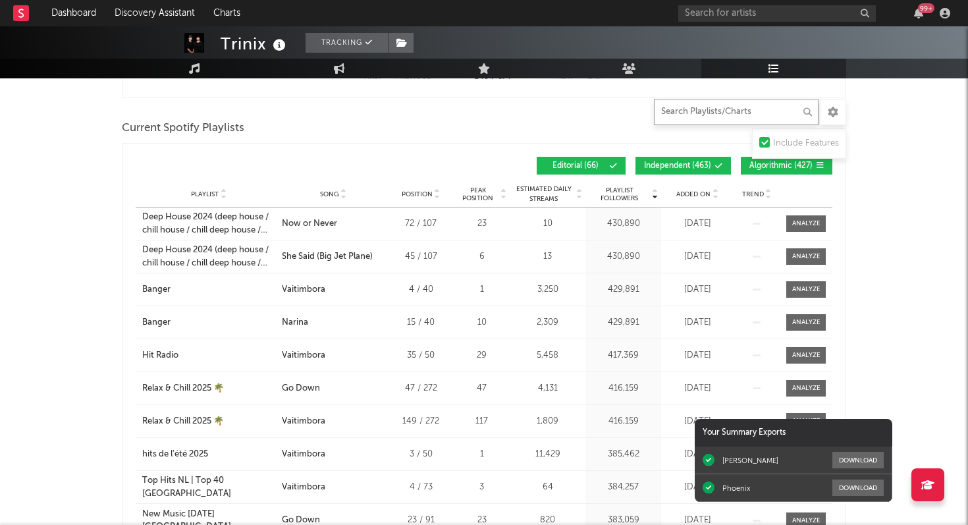
click at [694, 112] on input "text" at bounding box center [736, 112] width 165 height 26
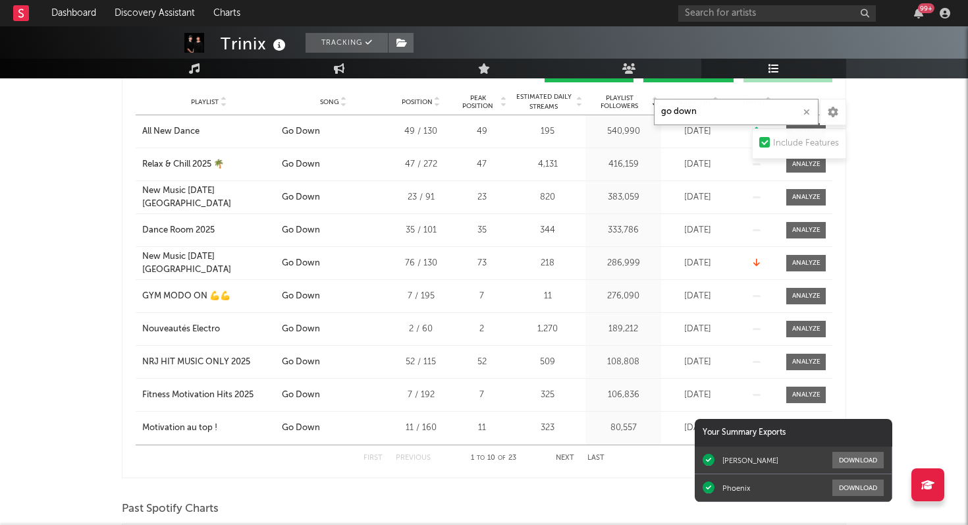
scroll to position [617, 0]
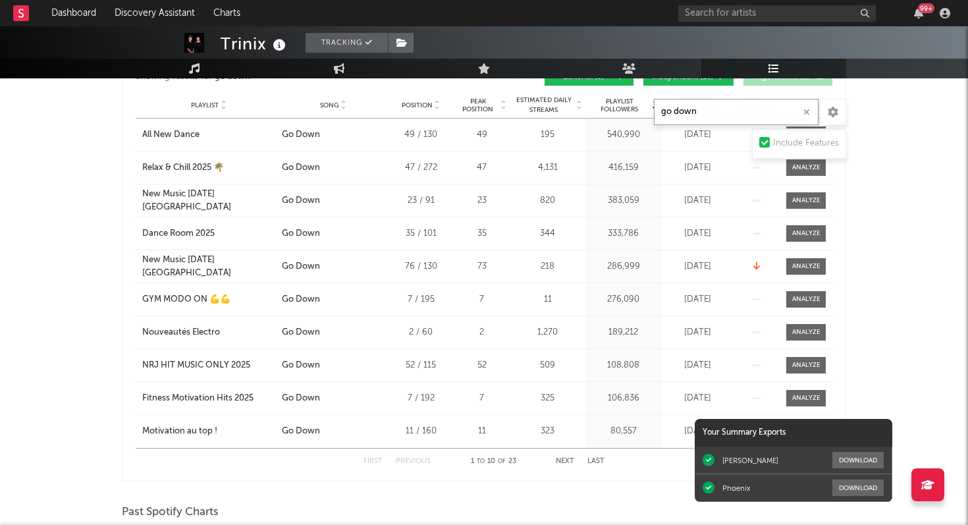
type input "go down"
